Goal: Book appointment/travel/reservation

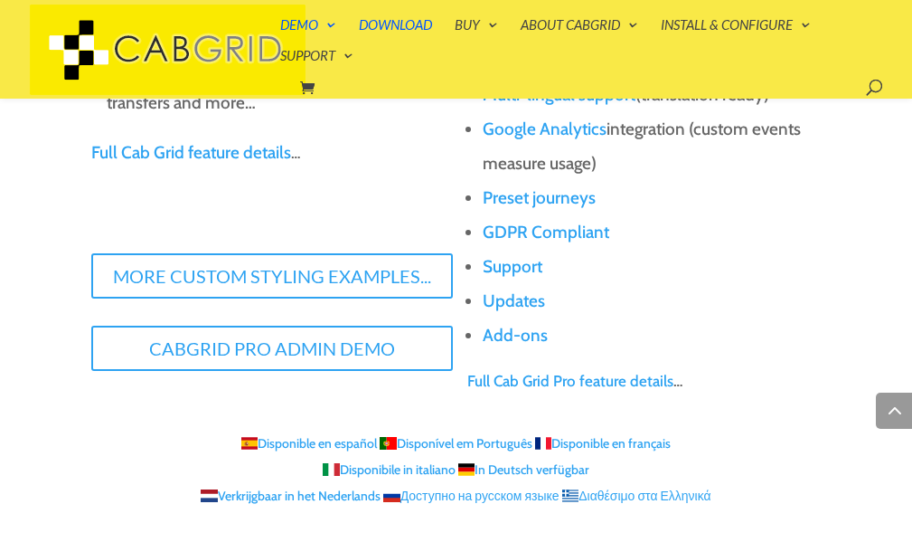
scroll to position [2097, 0]
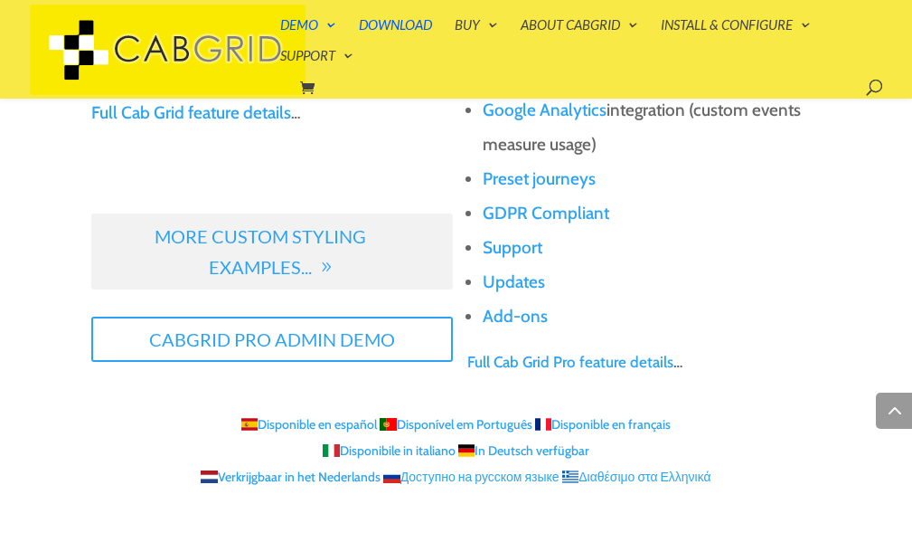
click at [382, 243] on link "More Custom Styling Examples..." at bounding box center [272, 251] width 362 height 76
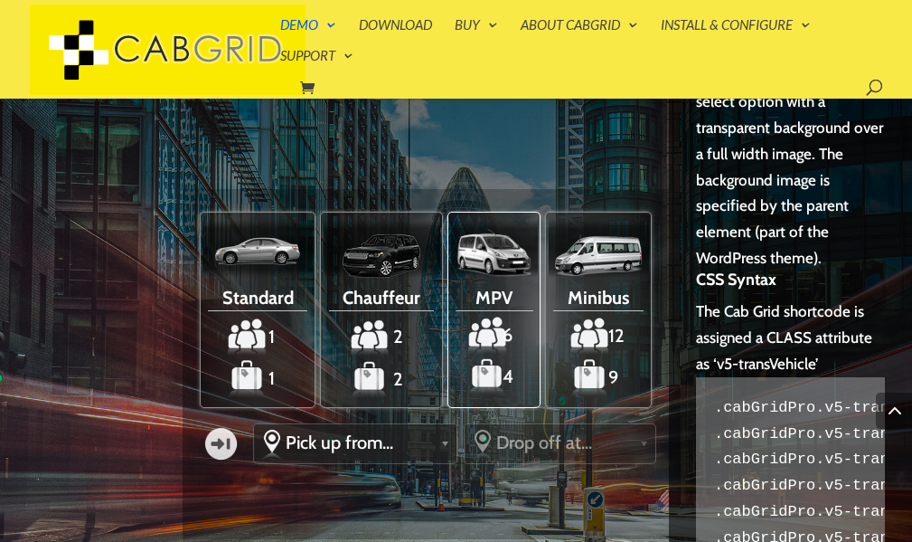
scroll to position [1746, 0]
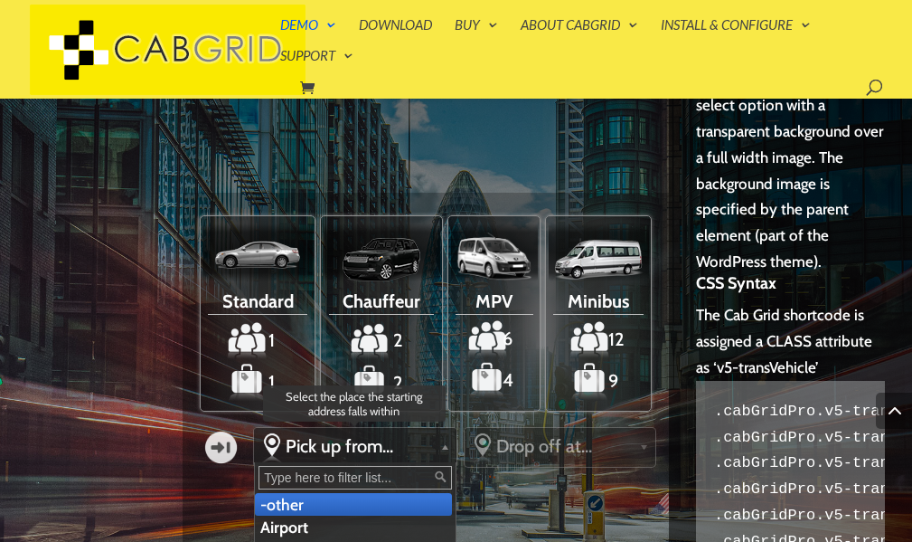
click at [373, 447] on span "Pick up from..." at bounding box center [359, 446] width 147 height 22
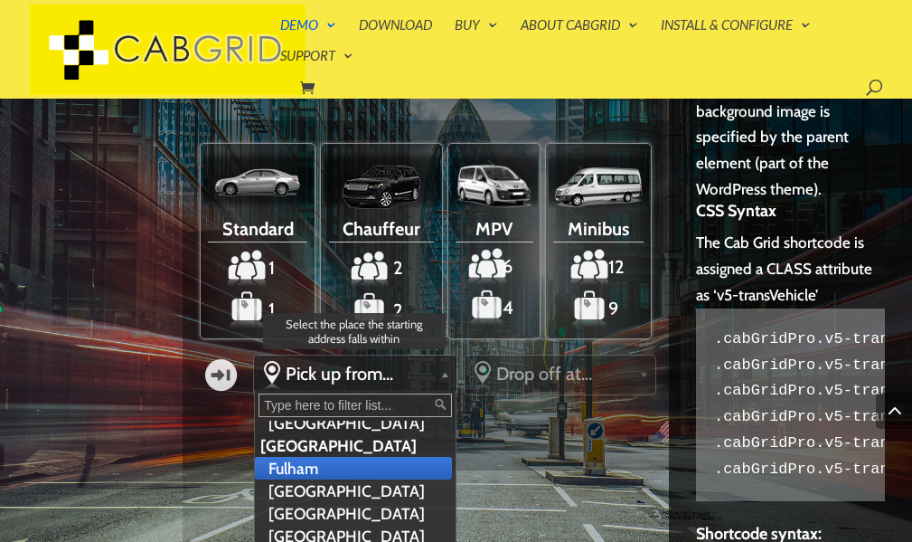
scroll to position [326, 0]
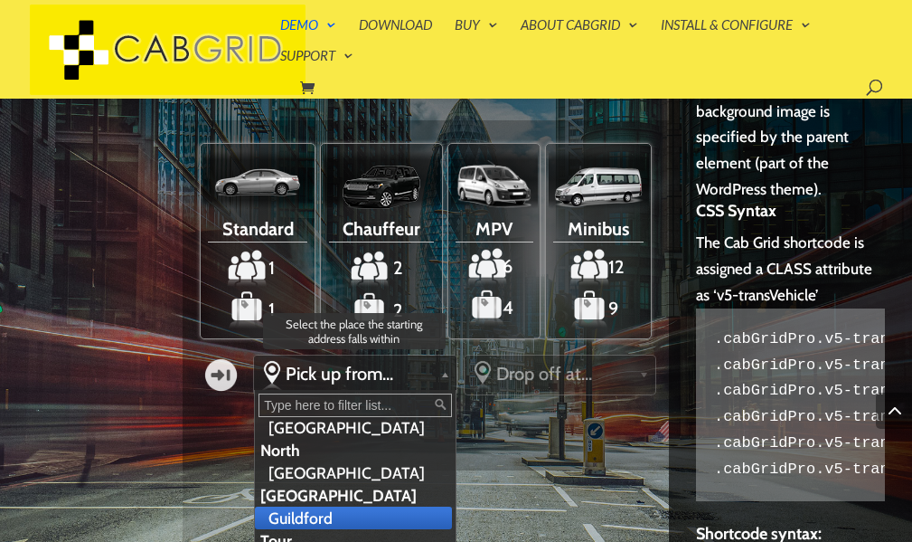
click at [337, 506] on li "Guildford" at bounding box center [353, 517] width 197 height 23
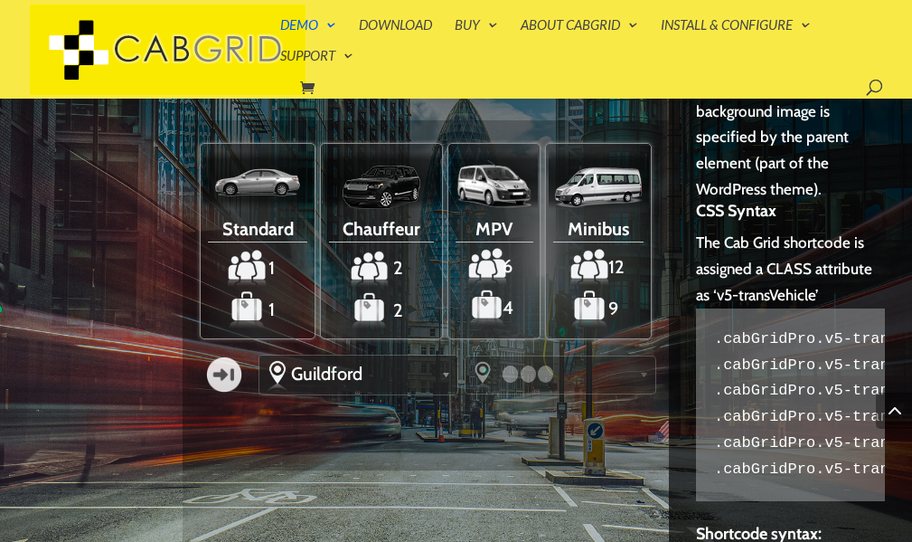
scroll to position [0, 0]
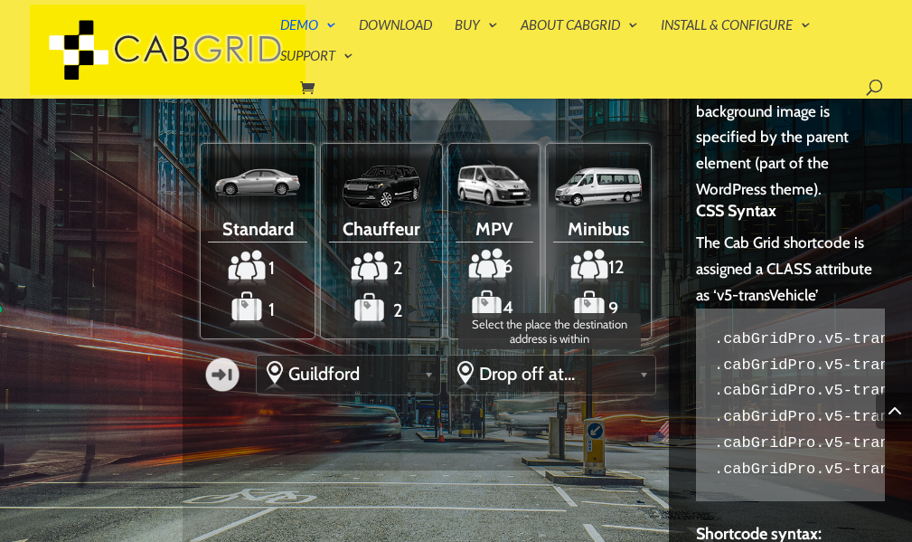
click at [586, 373] on span "Drop off at..." at bounding box center [555, 374] width 152 height 22
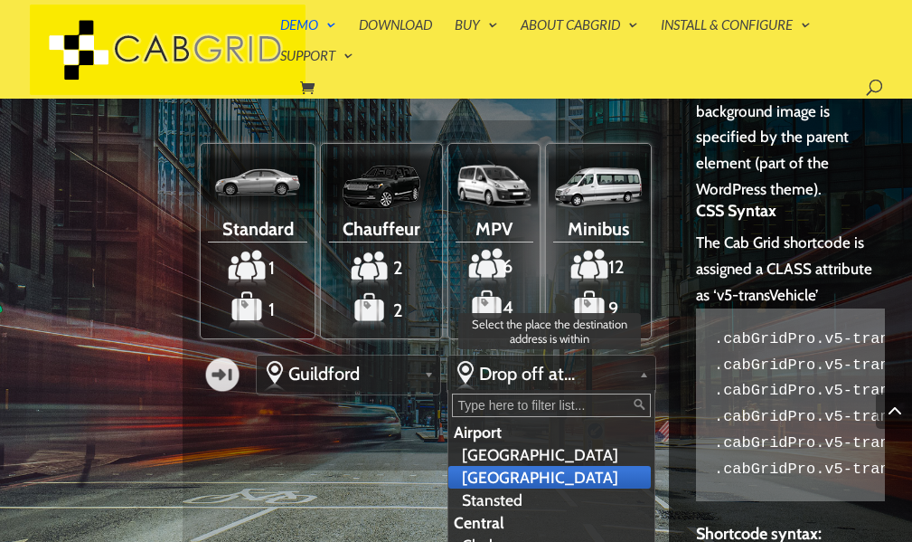
click at [507, 476] on li "[GEOGRAPHIC_DATA]" at bounding box center [550, 477] width 202 height 23
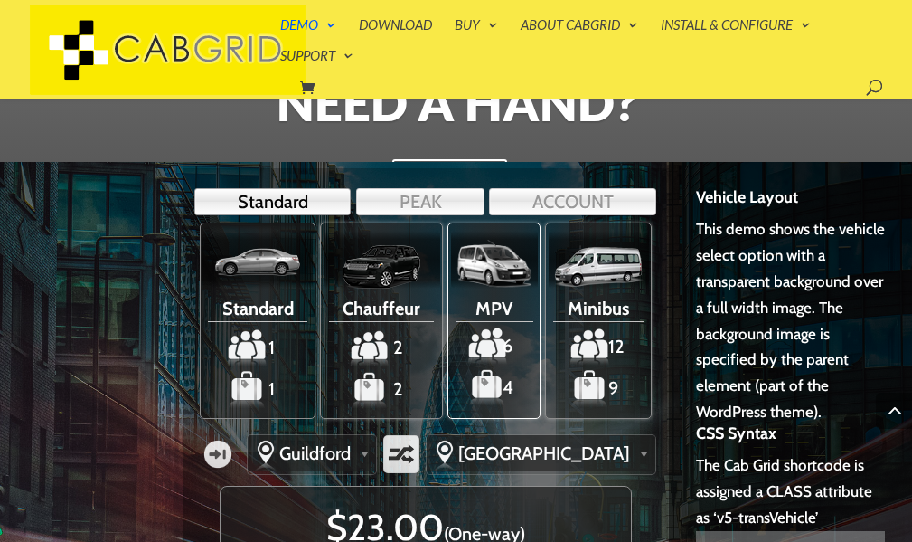
scroll to position [1588, 0]
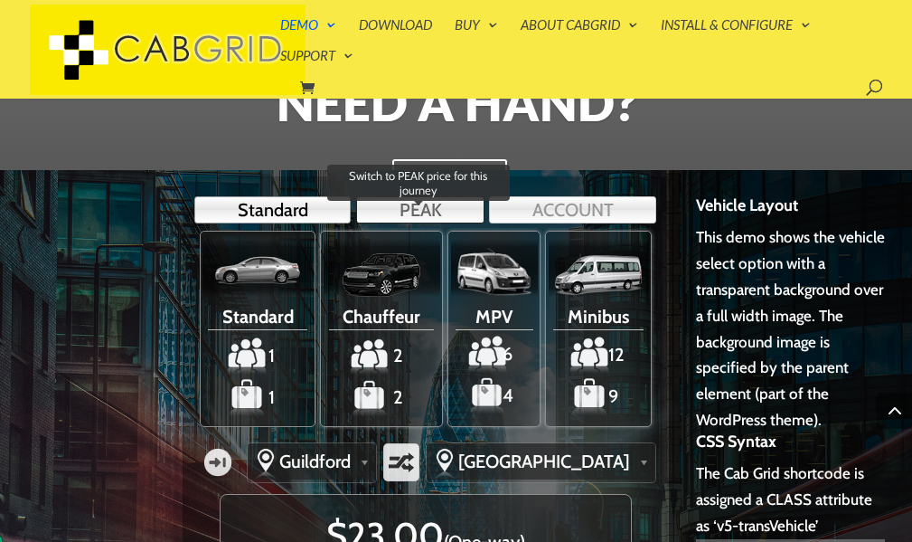
click at [434, 205] on link "PEAK" at bounding box center [420, 209] width 128 height 27
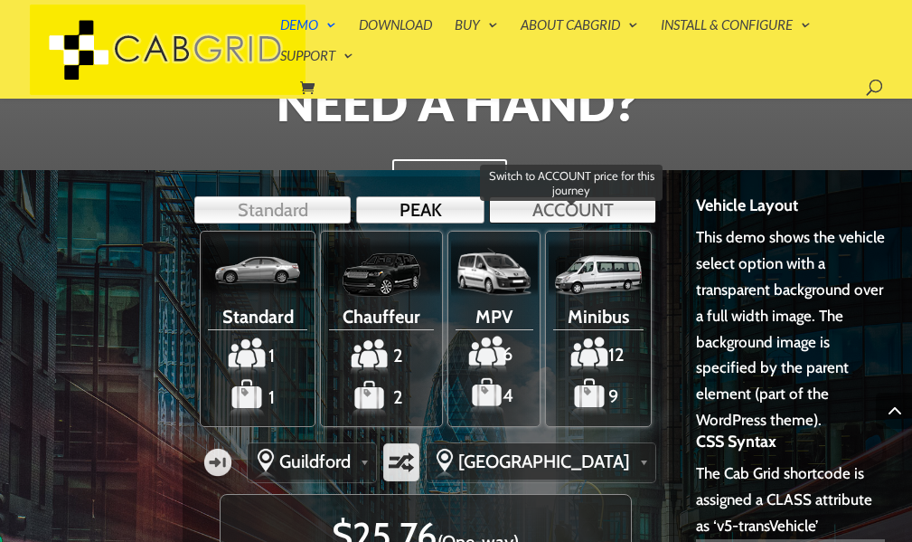
click at [578, 207] on link "ACCOUNT" at bounding box center [572, 209] width 167 height 27
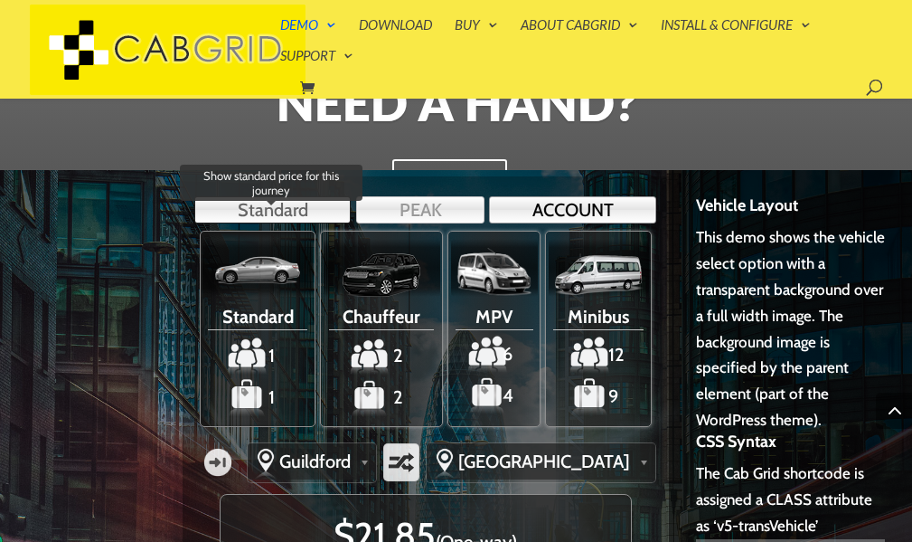
click at [275, 196] on link "Standard" at bounding box center [272, 209] width 156 height 27
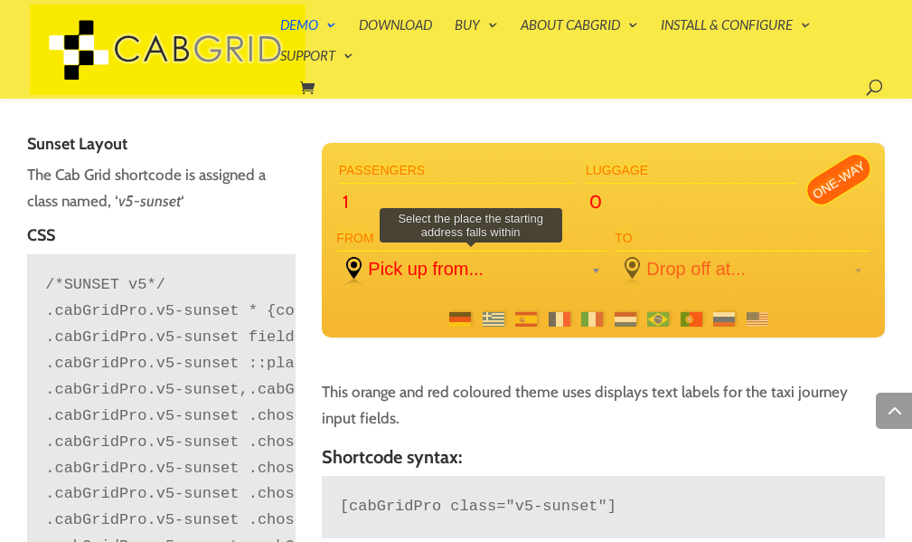
scroll to position [3686, 0]
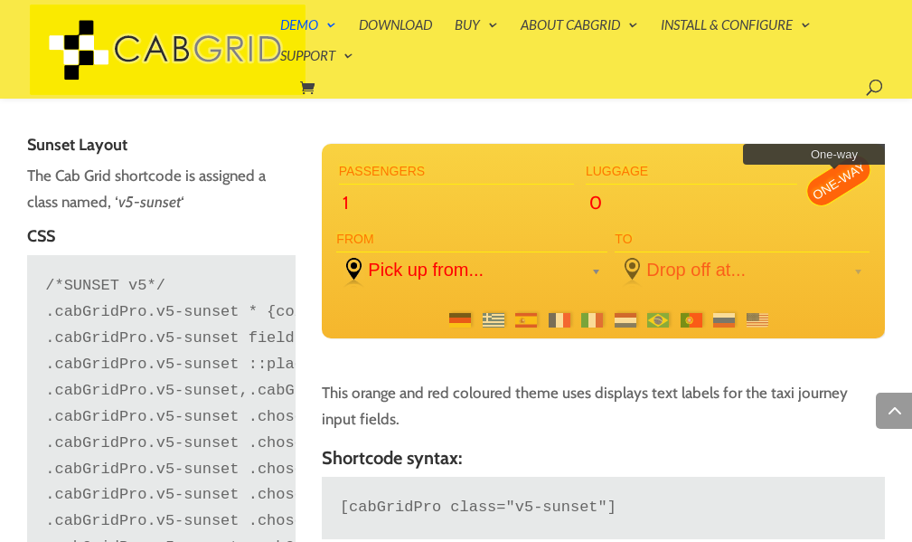
click at [852, 184] on label "One-way" at bounding box center [839, 180] width 76 height 63
click at [0, 0] on input "One-way" at bounding box center [0, 0] width 0 height 0
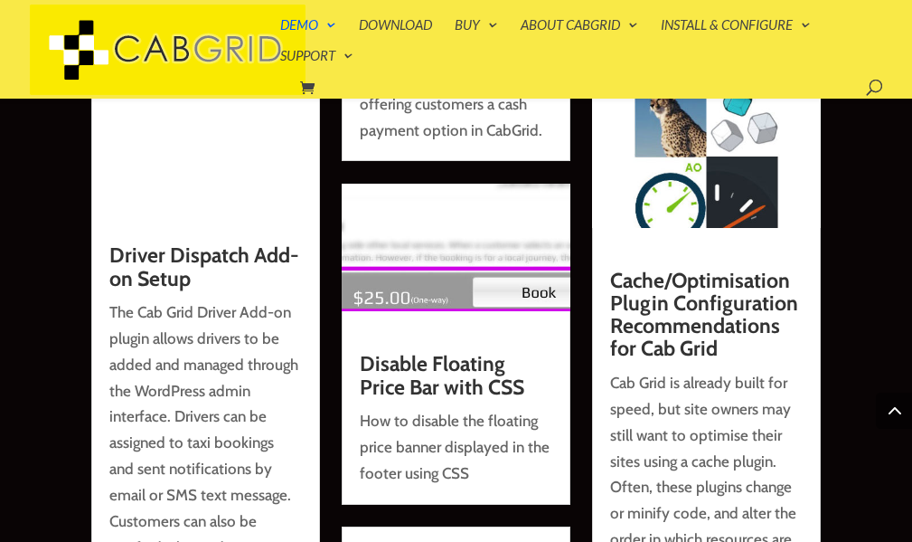
scroll to position [9763, 0]
